Goal: Obtain resource: Download file/media

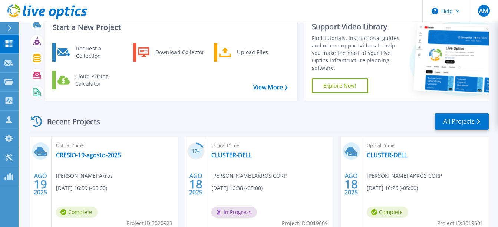
scroll to position [37, 0]
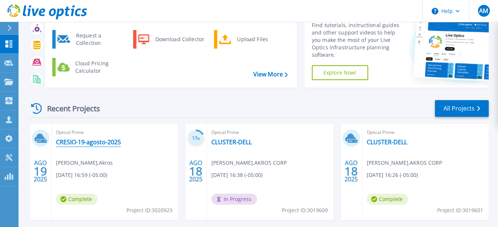
click at [100, 143] on link "CRESIO-19-agosto-2025" at bounding box center [88, 141] width 65 height 7
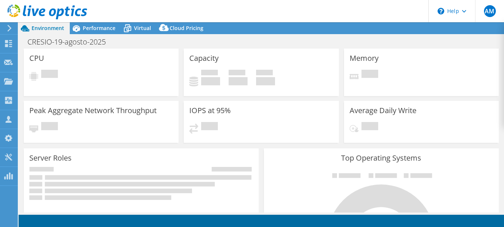
select select "USD"
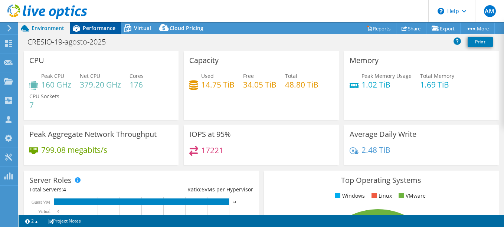
click at [96, 29] on span "Performance" at bounding box center [99, 27] width 33 height 7
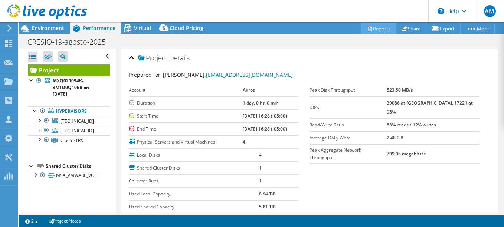
click at [372, 25] on link "Reports" at bounding box center [379, 29] width 36 height 12
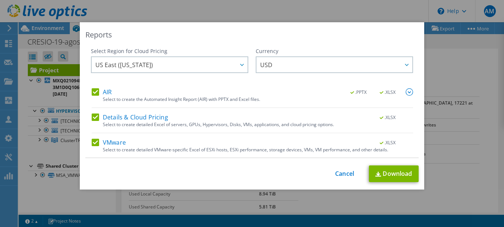
click at [94, 94] on label "AIR" at bounding box center [102, 91] width 20 height 7
click at [0, 0] on input "AIR" at bounding box center [0, 0] width 0 height 0
click at [92, 118] on label "Details & Cloud Pricing" at bounding box center [130, 117] width 76 height 7
click at [0, 0] on input "Details & Cloud Pricing" at bounding box center [0, 0] width 0 height 0
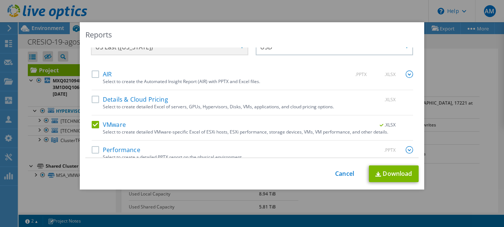
scroll to position [26, 0]
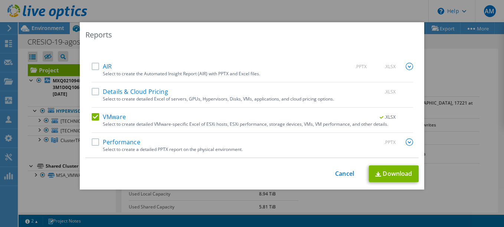
click at [94, 145] on label "Performance" at bounding box center [116, 141] width 49 height 7
click at [0, 0] on input "Performance" at bounding box center [0, 0] width 0 height 0
click at [406, 140] on img at bounding box center [409, 141] width 7 height 7
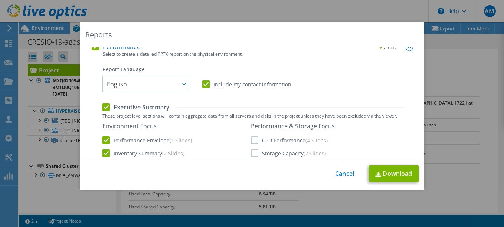
scroll to position [127, 0]
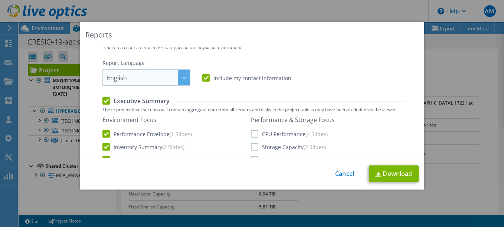
click at [179, 79] on div at bounding box center [184, 77] width 12 height 15
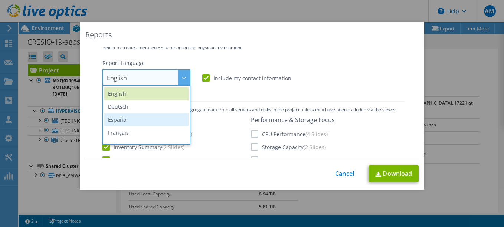
click at [116, 117] on li "Español" at bounding box center [146, 119] width 84 height 13
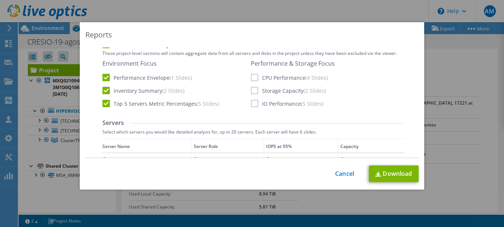
scroll to position [106, 0]
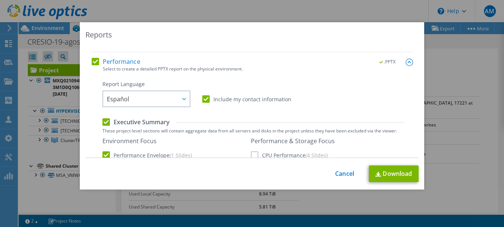
click at [202, 96] on label "Include my contact information" at bounding box center [246, 98] width 89 height 7
click at [0, 0] on input "Include my contact information" at bounding box center [0, 0] width 0 height 0
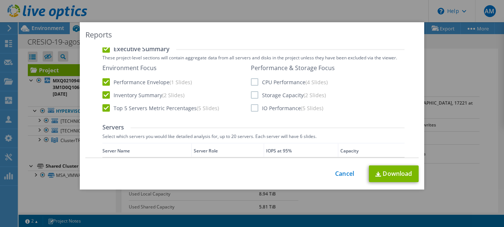
scroll to position [193, 0]
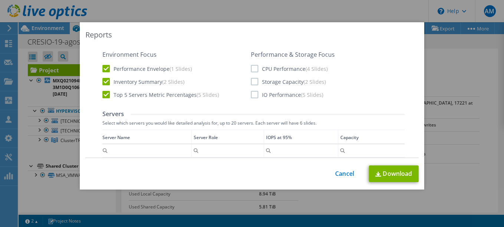
click at [253, 68] on label "CPU Performance (4 Slides)" at bounding box center [289, 68] width 77 height 7
click at [0, 0] on input "CPU Performance (4 Slides)" at bounding box center [0, 0] width 0 height 0
click at [254, 76] on div "Performance & Storage Focus CPU Performance (4 Slides) Storage Capacity (2 Slid…" at bounding box center [293, 74] width 84 height 47
click at [253, 80] on label "Storage Capacity (2 Slides)" at bounding box center [288, 81] width 75 height 7
click at [0, 0] on input "Storage Capacity (2 Slides)" at bounding box center [0, 0] width 0 height 0
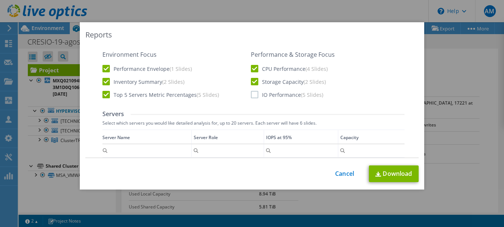
click at [253, 92] on label "IO Performance (5 Slides)" at bounding box center [287, 94] width 72 height 7
click at [0, 0] on input "IO Performance (5 Slides)" at bounding box center [0, 0] width 0 height 0
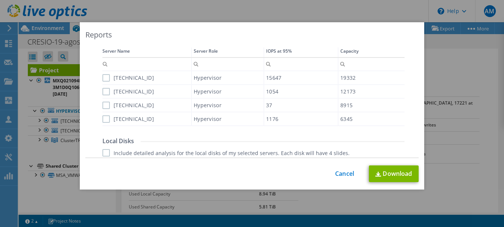
scroll to position [285, 0]
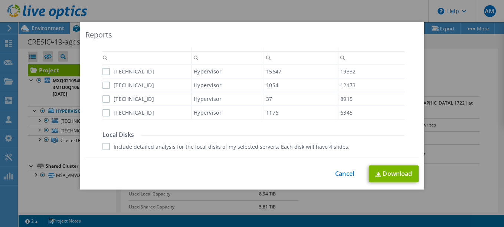
click at [102, 73] on label "[TECHNICAL_ID]" at bounding box center [128, 71] width 52 height 7
click at [0, 0] on input "[TECHNICAL_ID]" at bounding box center [0, 0] width 0 height 0
click at [103, 87] on label "[TECHNICAL_ID]" at bounding box center [128, 85] width 52 height 7
click at [0, 0] on input "[TECHNICAL_ID]" at bounding box center [0, 0] width 0 height 0
click at [104, 98] on label "[TECHNICAL_ID]" at bounding box center [128, 98] width 52 height 7
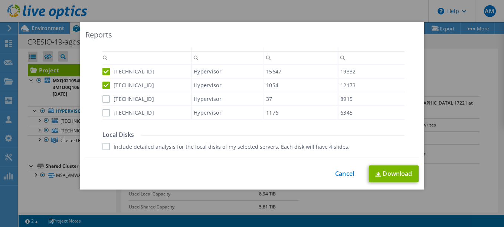
click at [0, 0] on input "[TECHNICAL_ID]" at bounding box center [0, 0] width 0 height 0
click at [104, 111] on label "[TECHNICAL_ID]" at bounding box center [128, 112] width 52 height 7
click at [0, 0] on input "[TECHNICAL_ID]" at bounding box center [0, 0] width 0 height 0
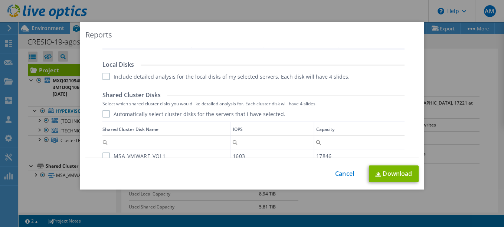
scroll to position [359, 0]
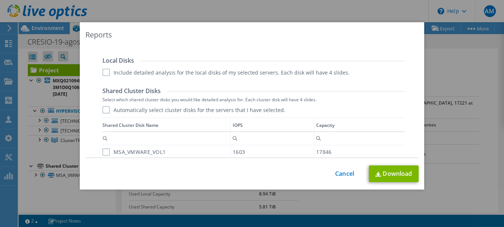
click at [104, 74] on label "Include detailed analysis for the local disks of my selected servers. Each disk…" at bounding box center [225, 72] width 247 height 7
click at [0, 0] on input "Include detailed analysis for the local disks of my selected servers. Each disk…" at bounding box center [0, 0] width 0 height 0
click at [102, 112] on label "Automatically select cluster disks for the servers that I have selected." at bounding box center [193, 109] width 183 height 7
click at [0, 0] on input "Automatically select cluster disks for the servers that I have selected." at bounding box center [0, 0] width 0 height 0
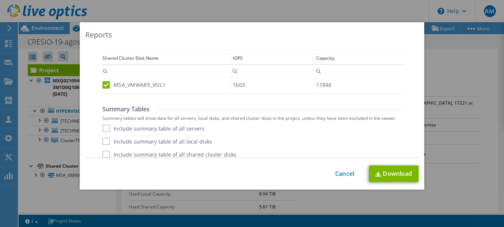
scroll to position [433, 0]
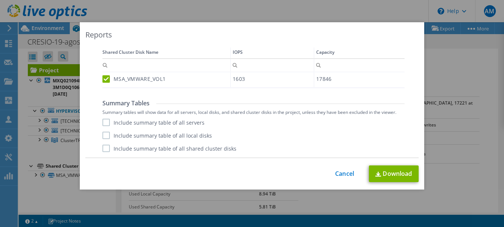
click at [102, 122] on label "Include summary table of all servers" at bounding box center [153, 122] width 102 height 7
click at [0, 0] on input "Include summary table of all servers" at bounding box center [0, 0] width 0 height 0
click at [102, 137] on label "Include summary table of all local disks" at bounding box center [156, 135] width 109 height 7
click at [0, 0] on input "Include summary table of all local disks" at bounding box center [0, 0] width 0 height 0
click at [106, 148] on label "Include summary table of all shared cluster disks" at bounding box center [169, 148] width 134 height 7
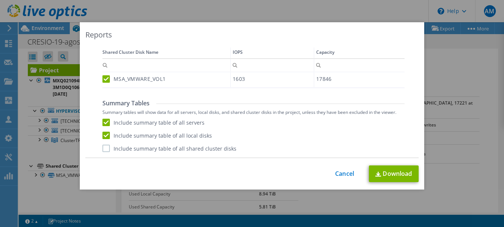
click at [0, 0] on input "Include summary table of all shared cluster disks" at bounding box center [0, 0] width 0 height 0
click at [387, 174] on link "Download" at bounding box center [394, 173] width 50 height 17
click at [340, 171] on link "Cancel" at bounding box center [344, 173] width 19 height 7
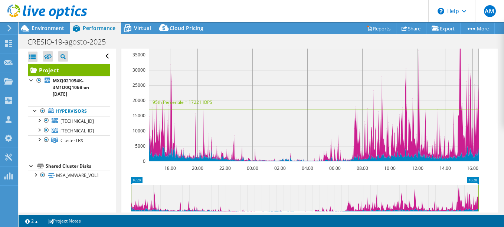
scroll to position [173, 0]
